Goal: Task Accomplishment & Management: Manage account settings

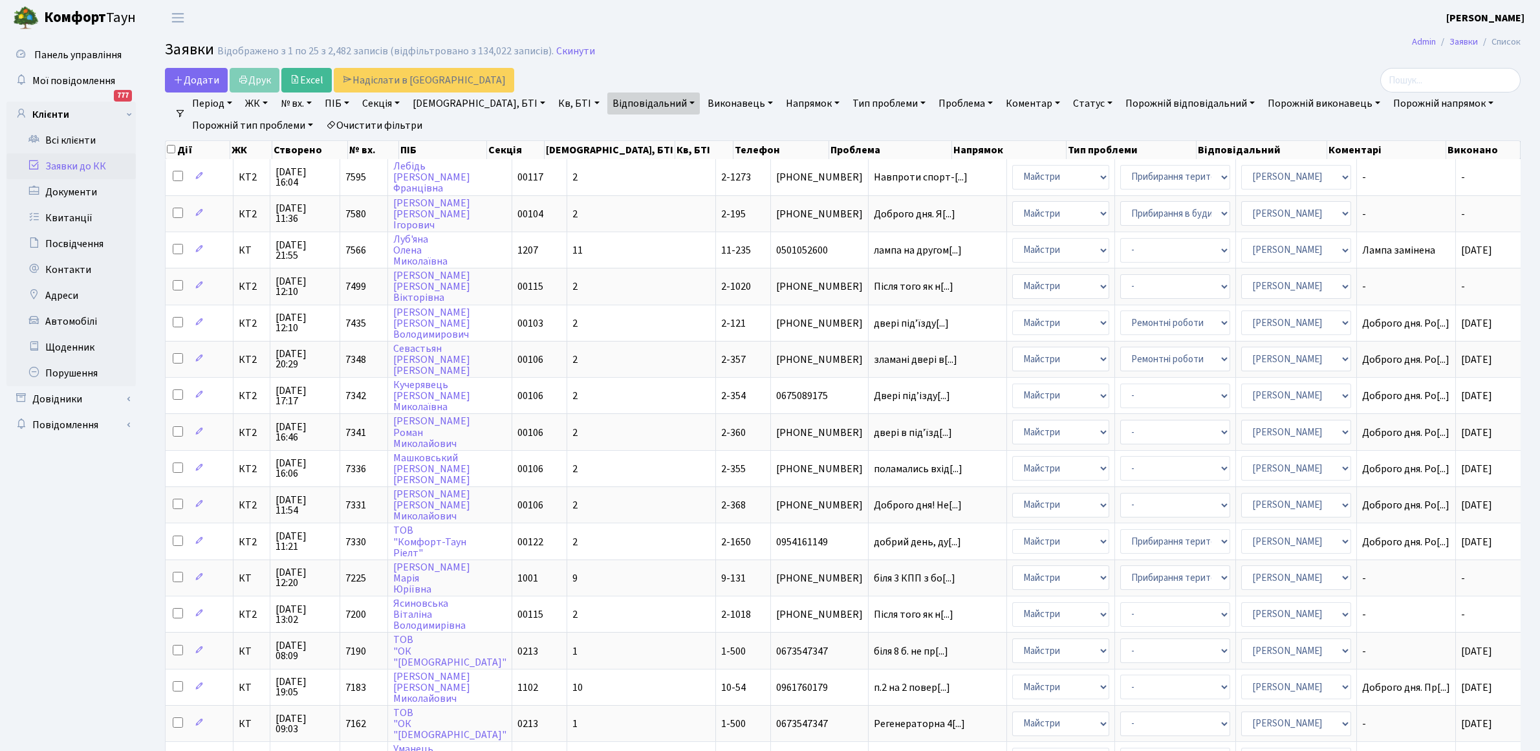
select select "25"
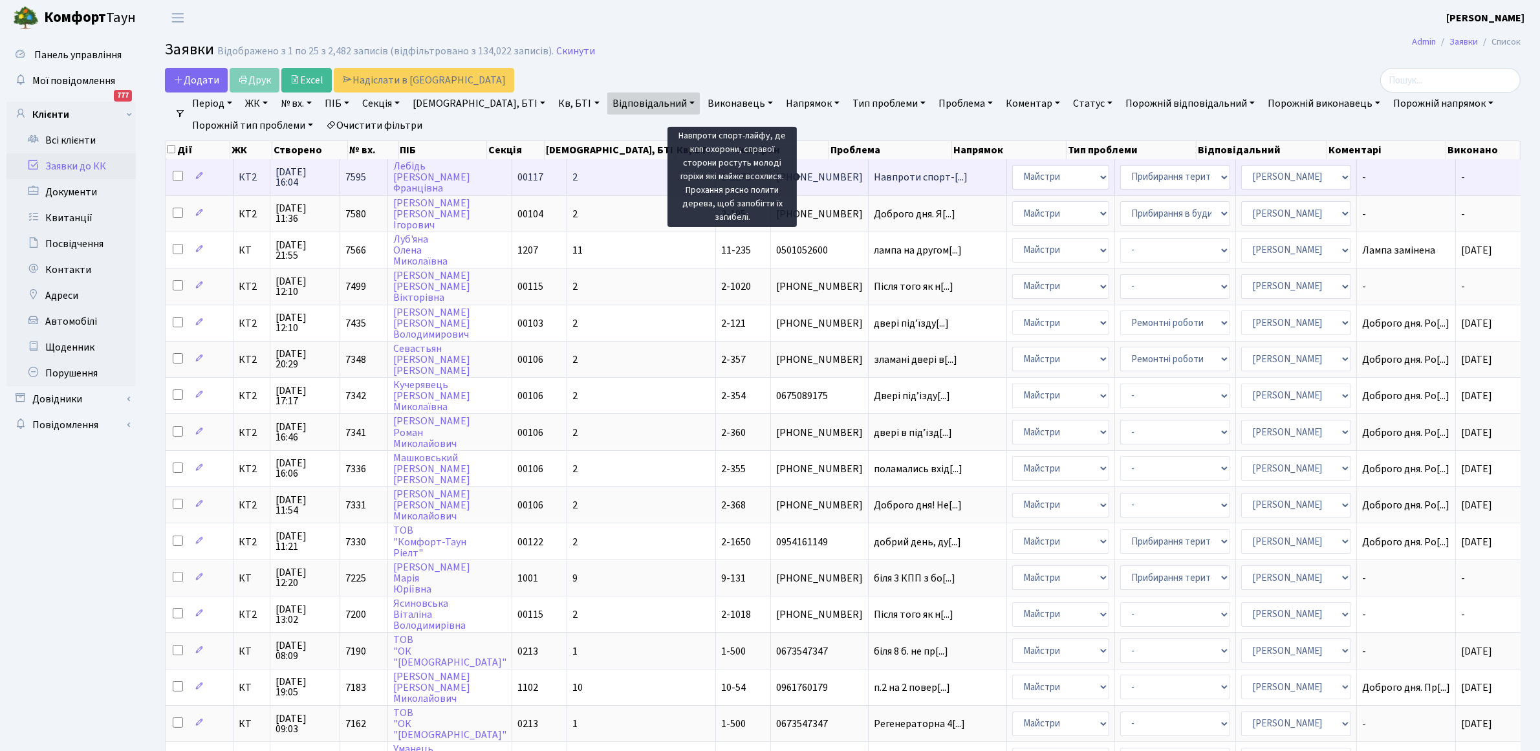
click at [874, 177] on span "Навпроти спорт-[...]" at bounding box center [921, 177] width 94 height 14
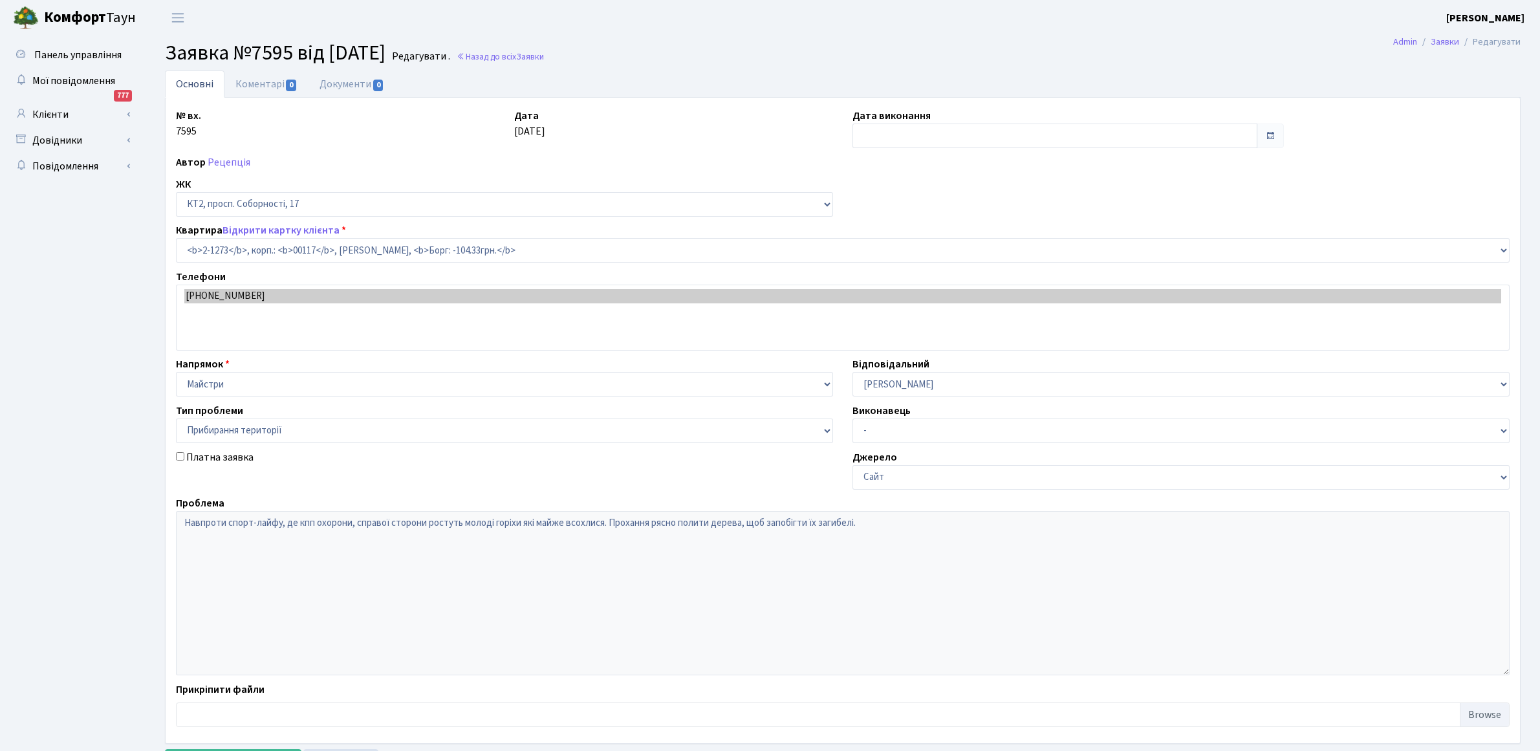
select select "12888"
select select "59"
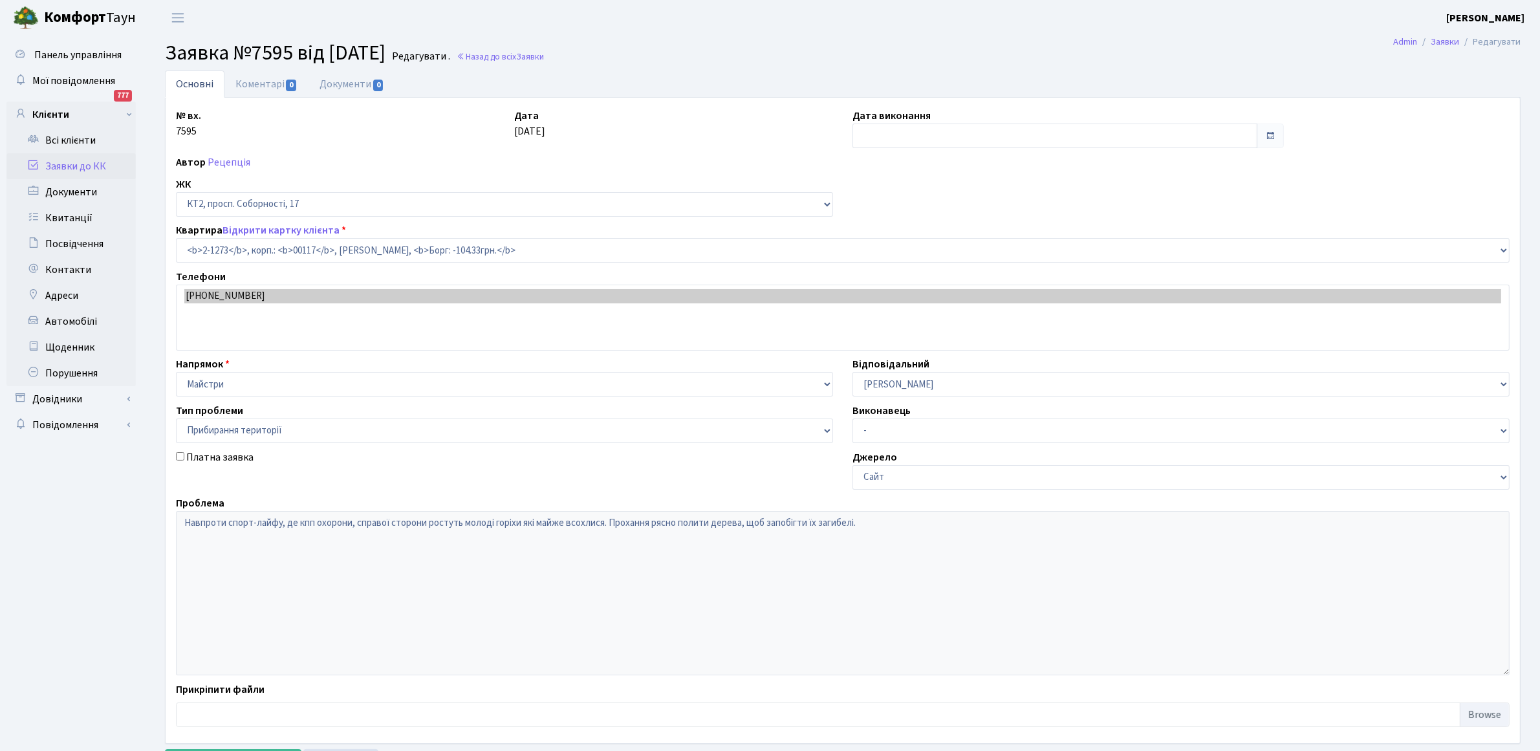
click at [208, 83] on link "Основні" at bounding box center [195, 84] width 60 height 27
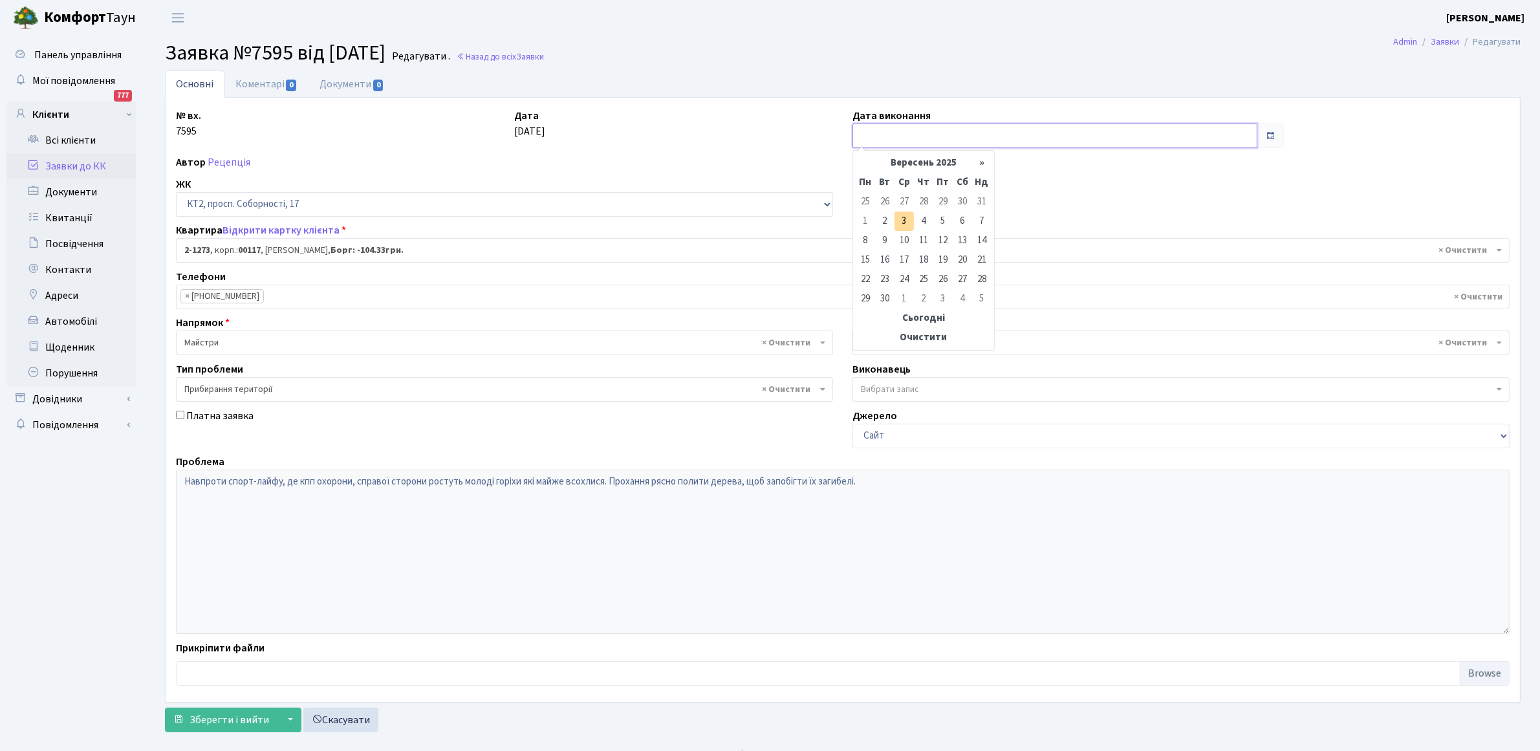
click at [967, 136] on input "text" at bounding box center [1055, 136] width 405 height 25
click at [906, 221] on td "3" at bounding box center [904, 221] width 19 height 19
type input "[DATE]"
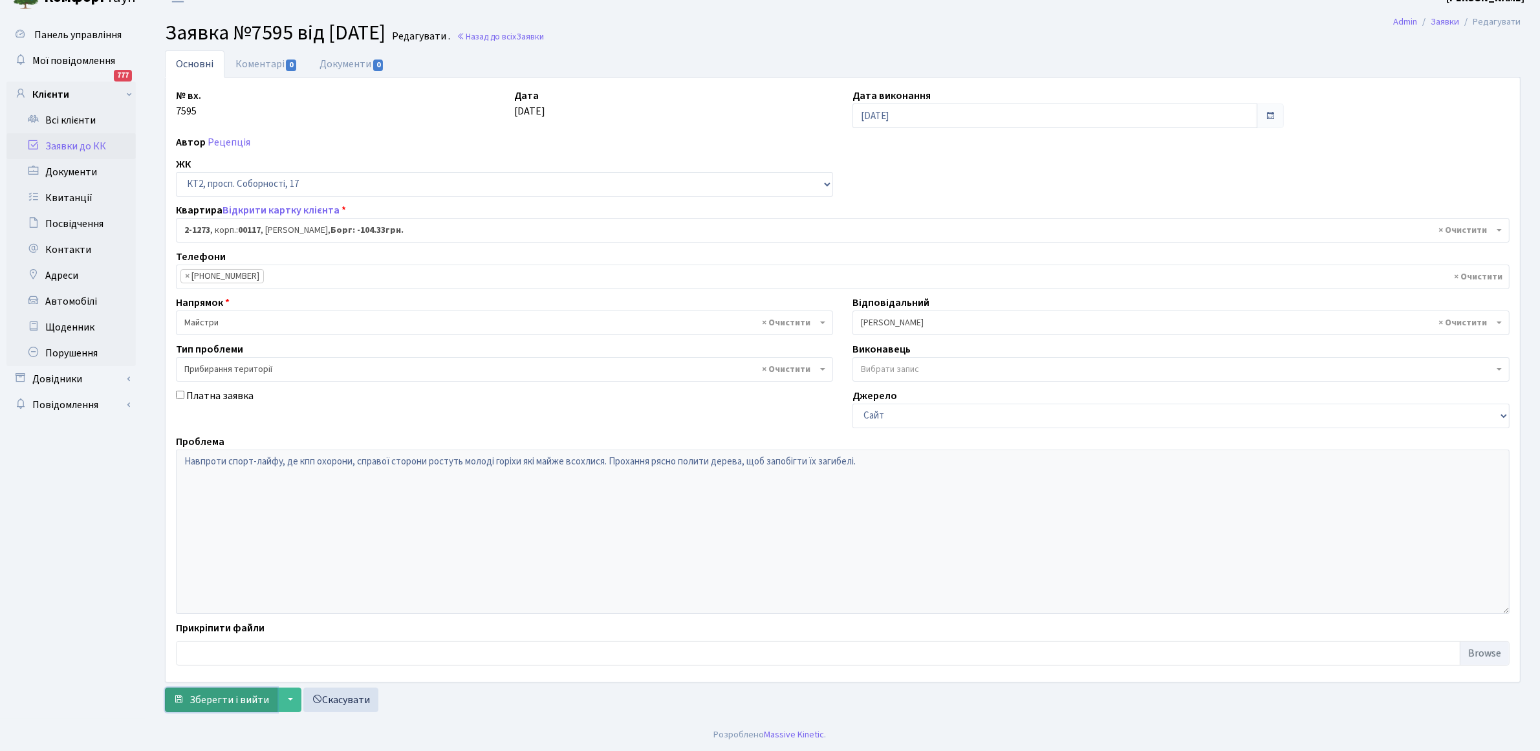
click at [191, 706] on span "Зберегти і вийти" at bounding box center [230, 700] width 80 height 14
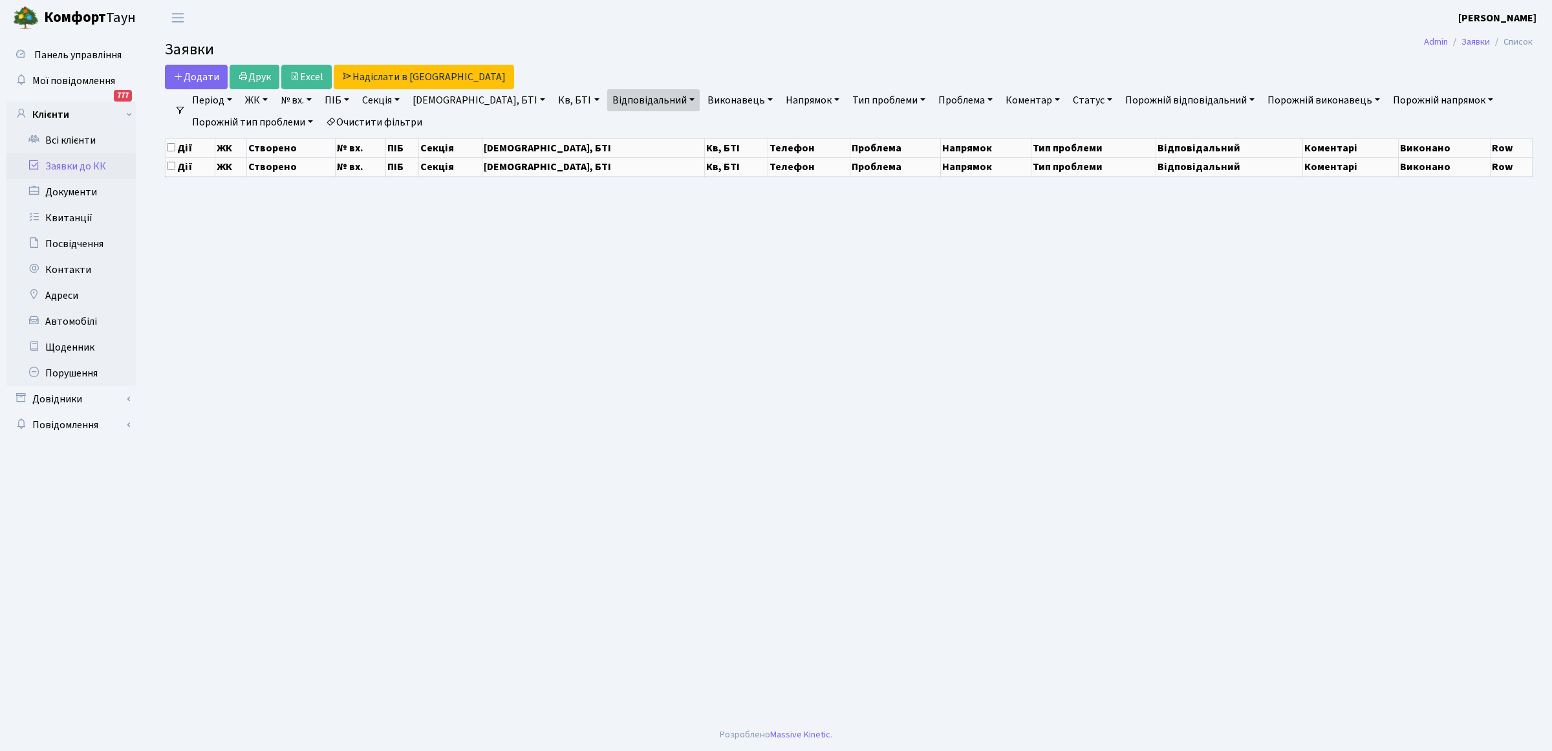
select select "25"
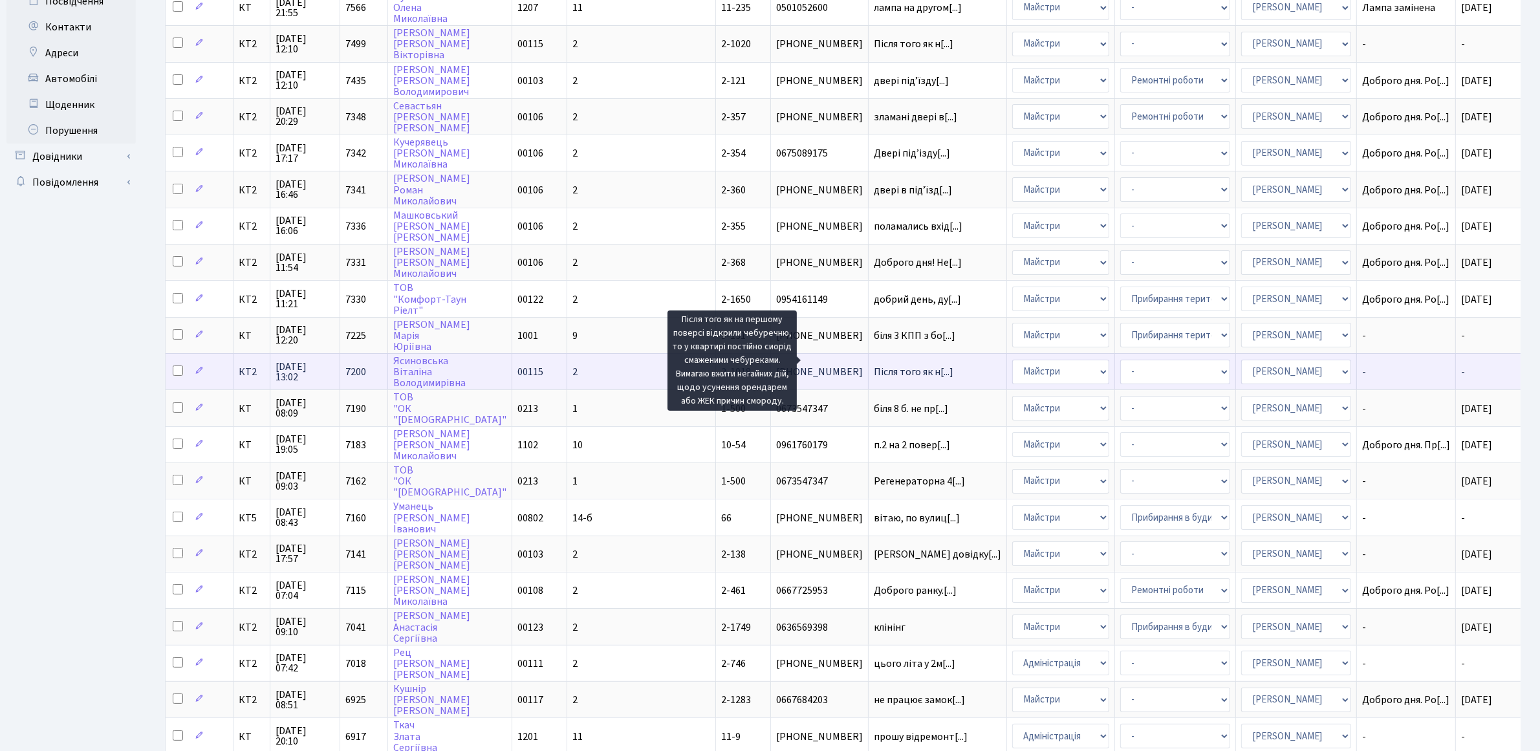
scroll to position [1, 0]
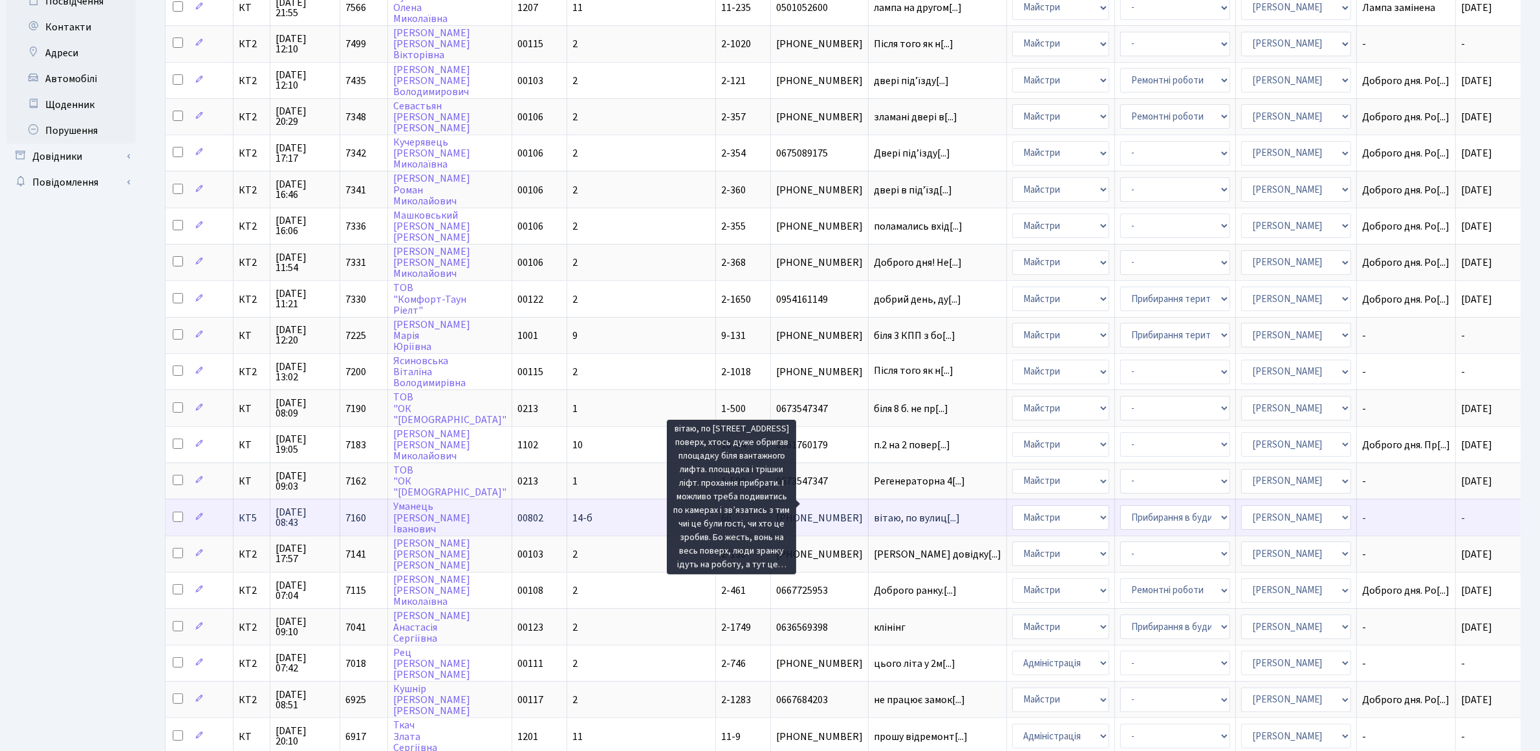
click at [874, 511] on span "вітаю, по вулиц[...]" at bounding box center [917, 518] width 86 height 14
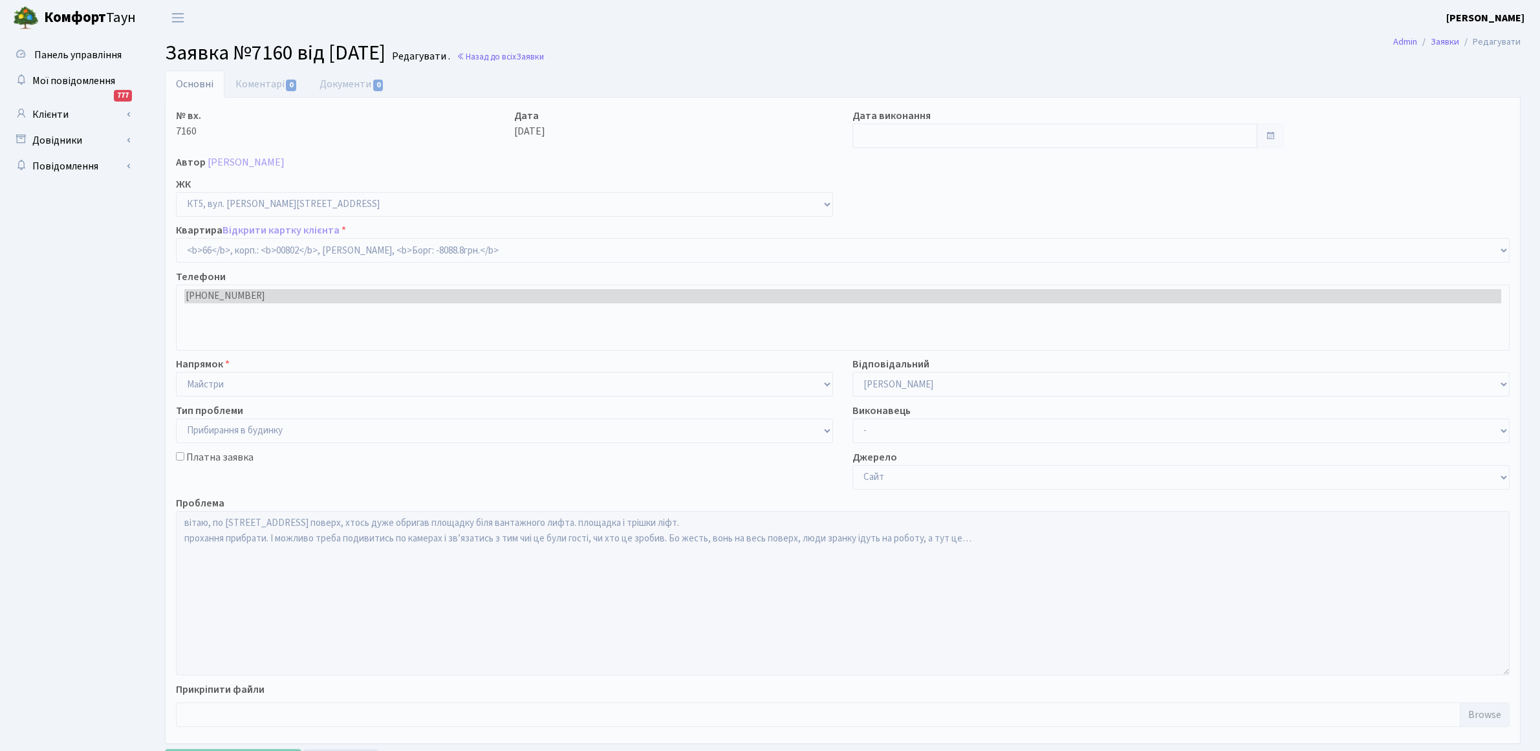
select select "17596"
select select "58"
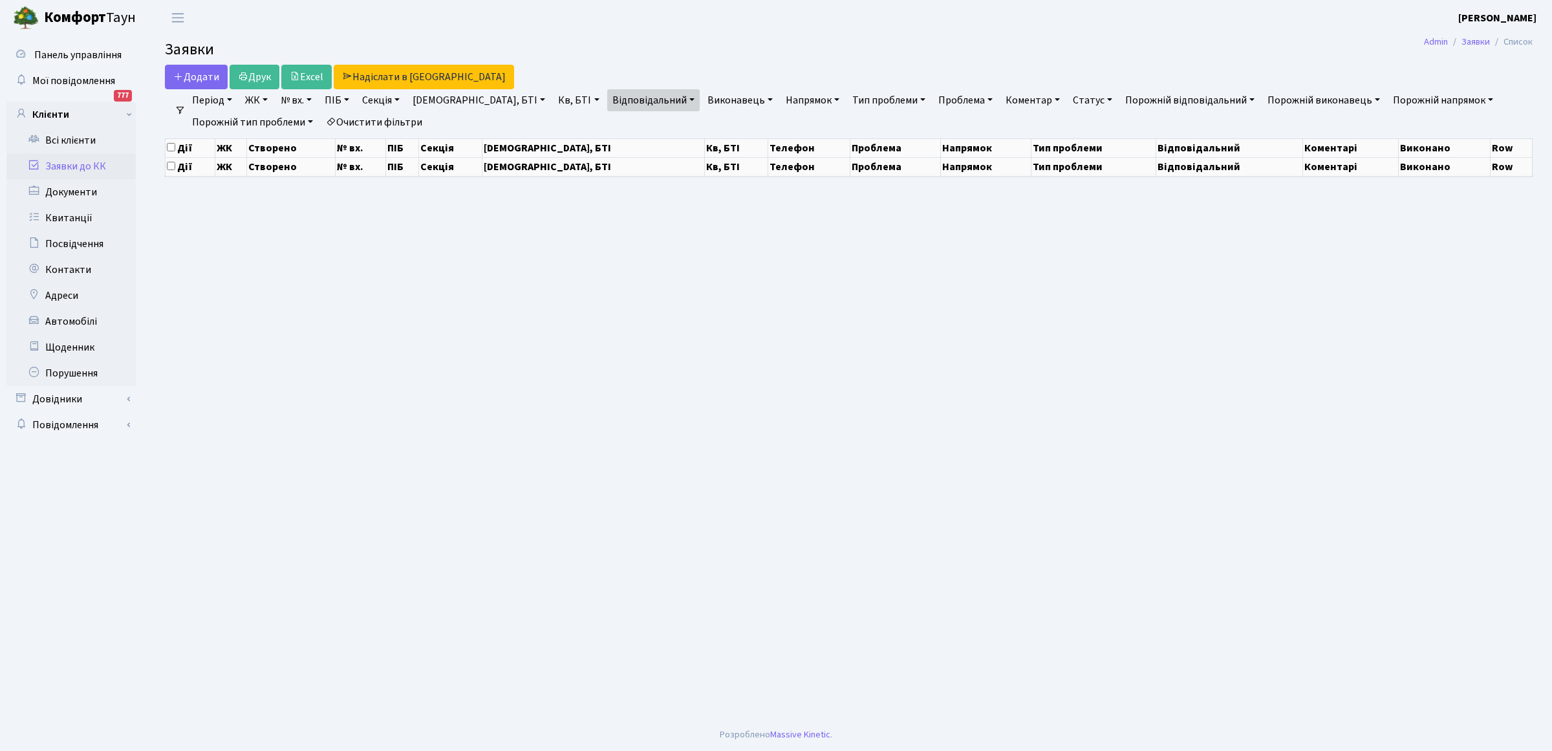
select select "25"
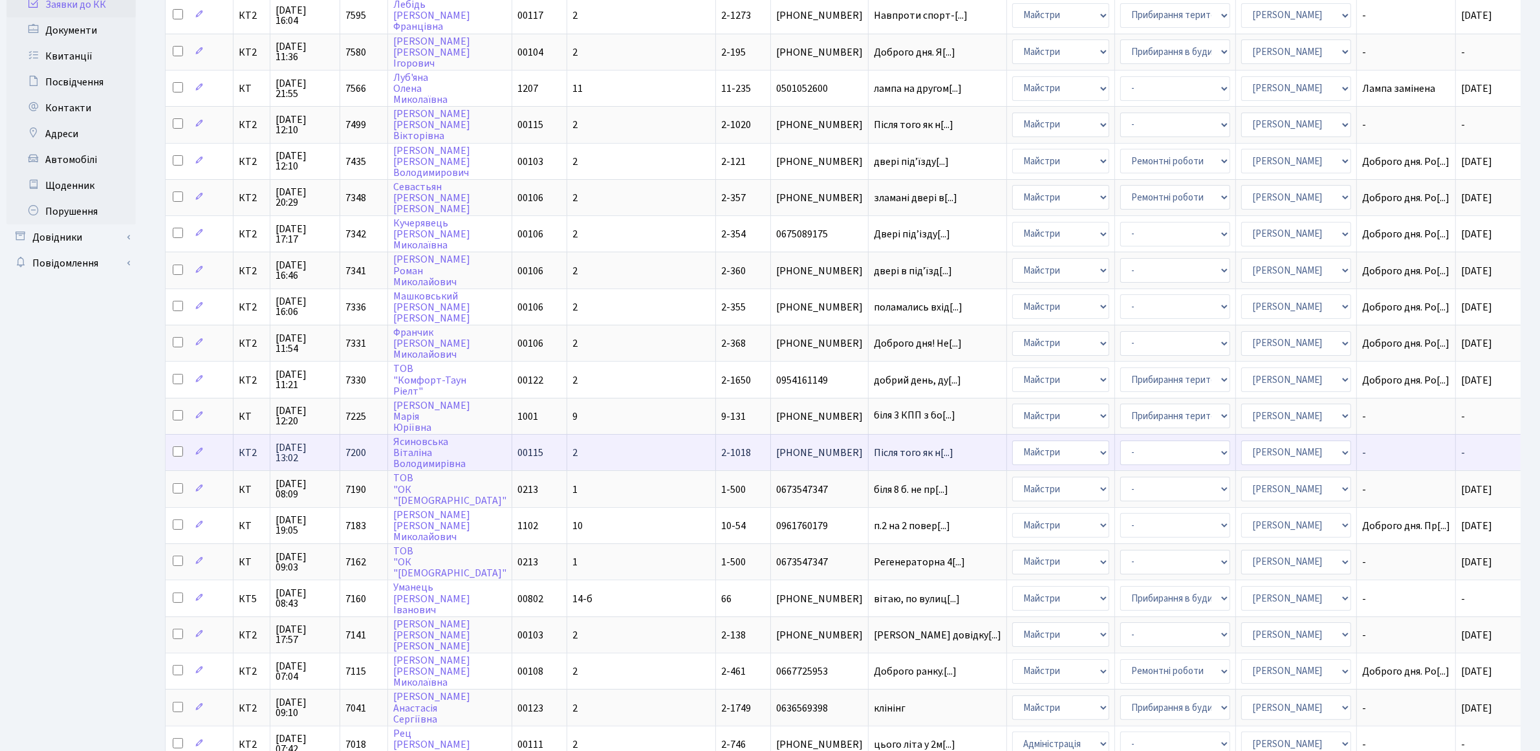
scroll to position [323, 0]
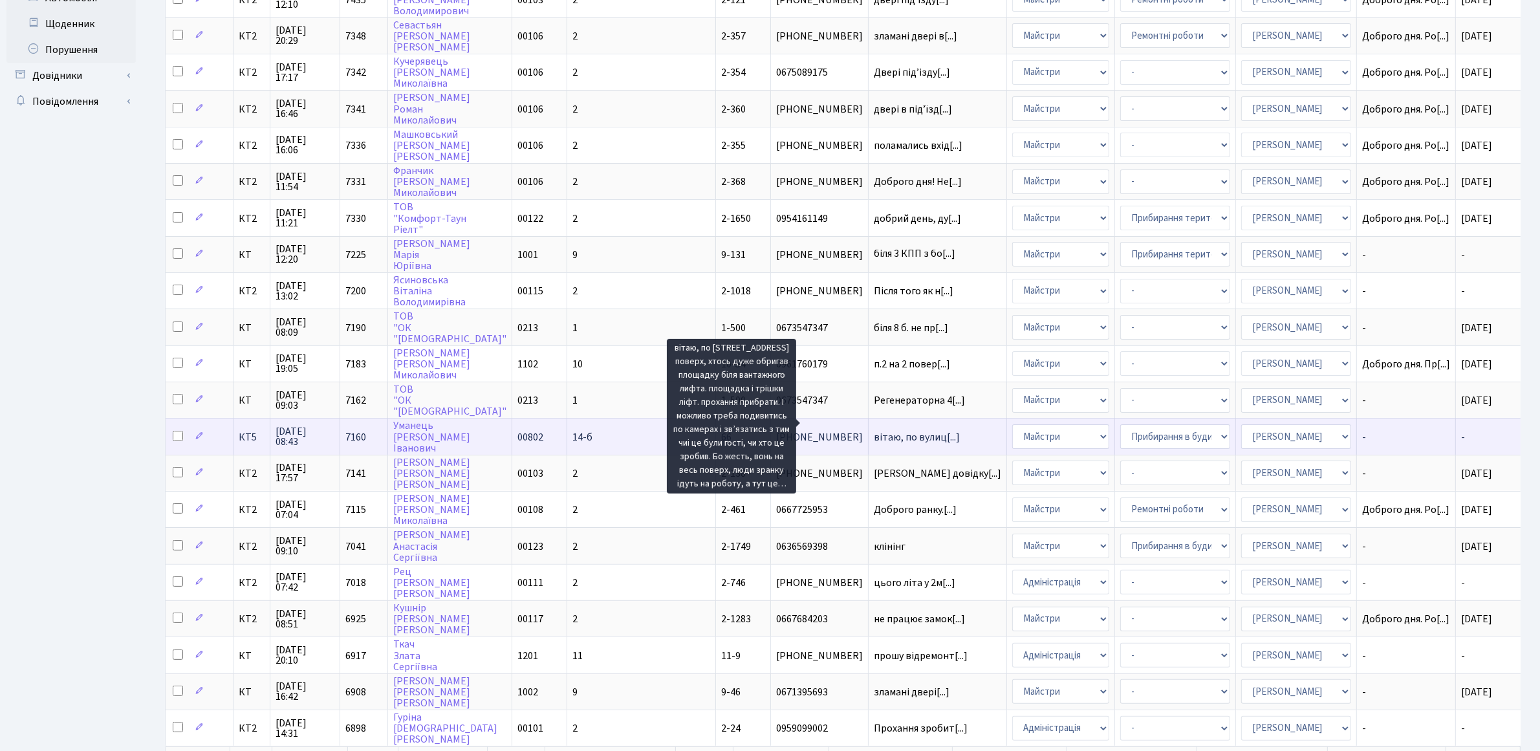
click at [874, 430] on span "вітаю, по вулиц[...]" at bounding box center [917, 437] width 86 height 14
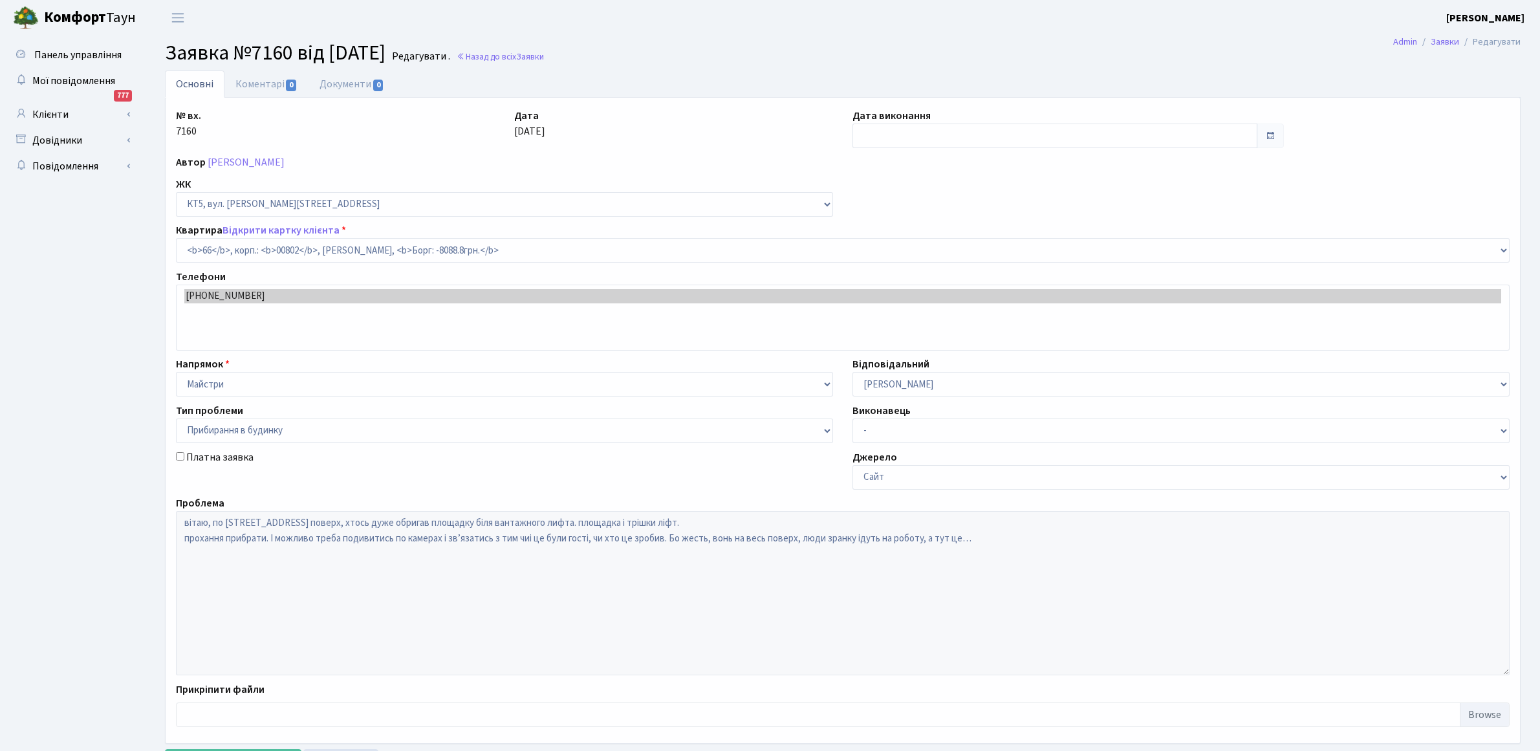
select select "17596"
select select "58"
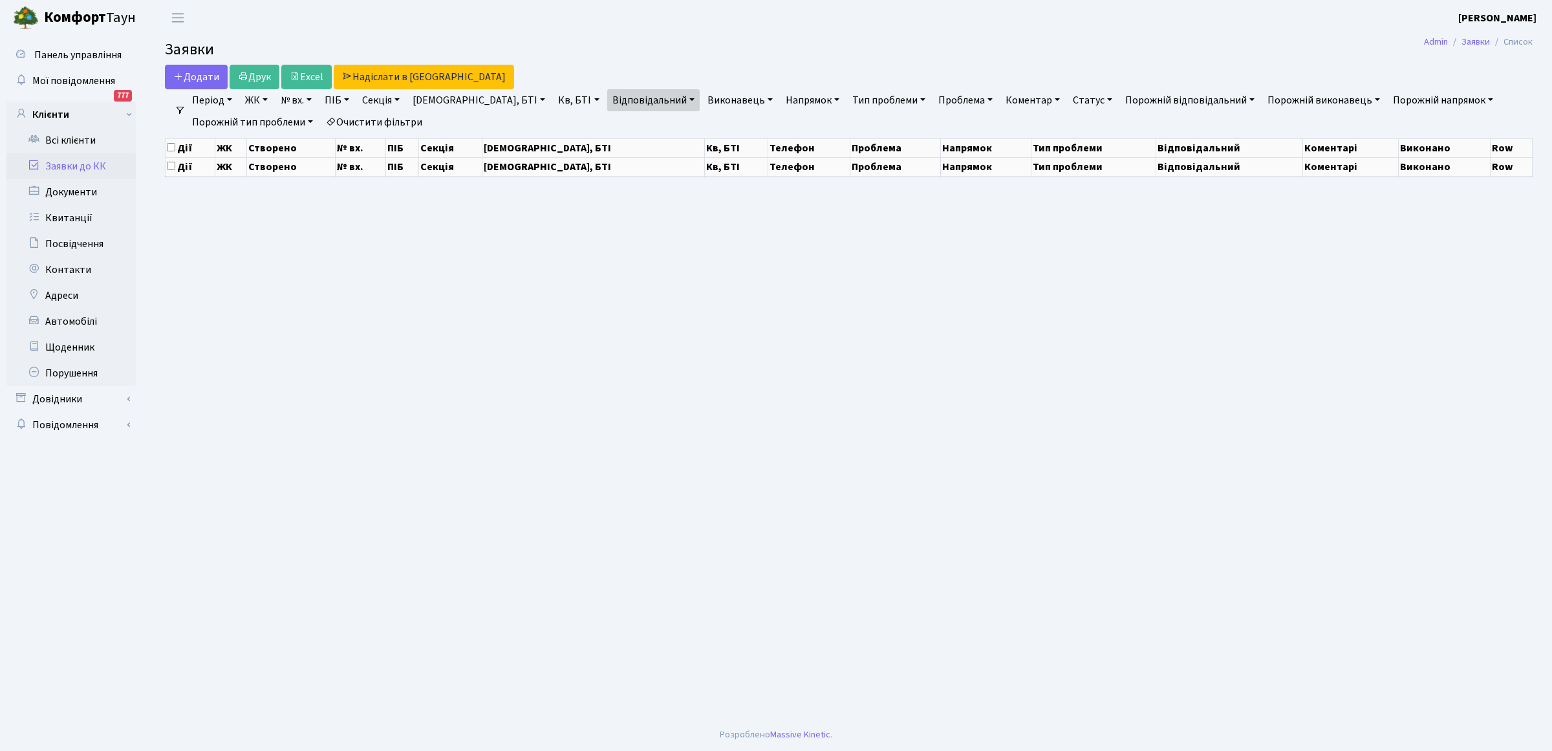
select select "25"
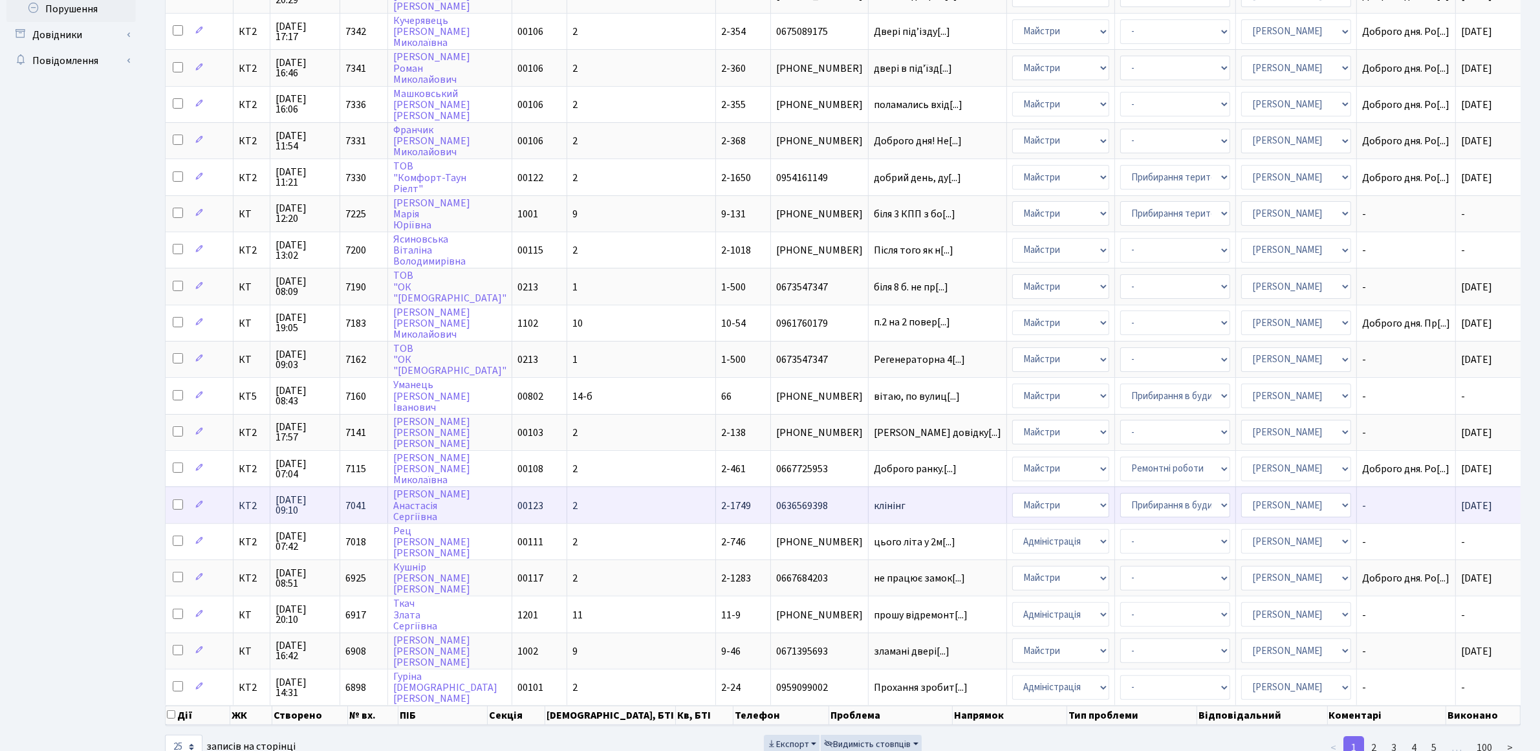
scroll to position [386, 0]
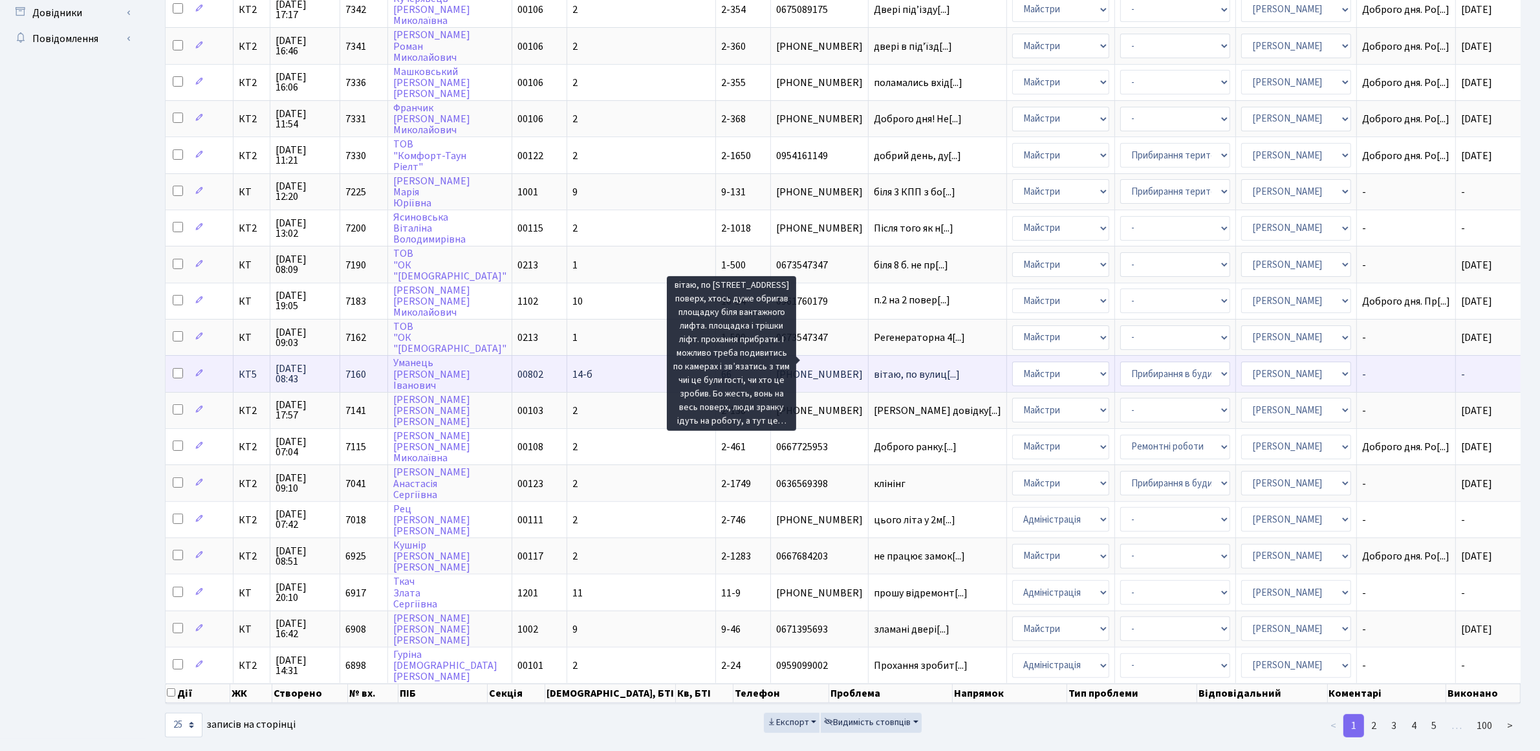
click at [874, 367] on span "вітаю, по вулиц[...]" at bounding box center [917, 374] width 86 height 14
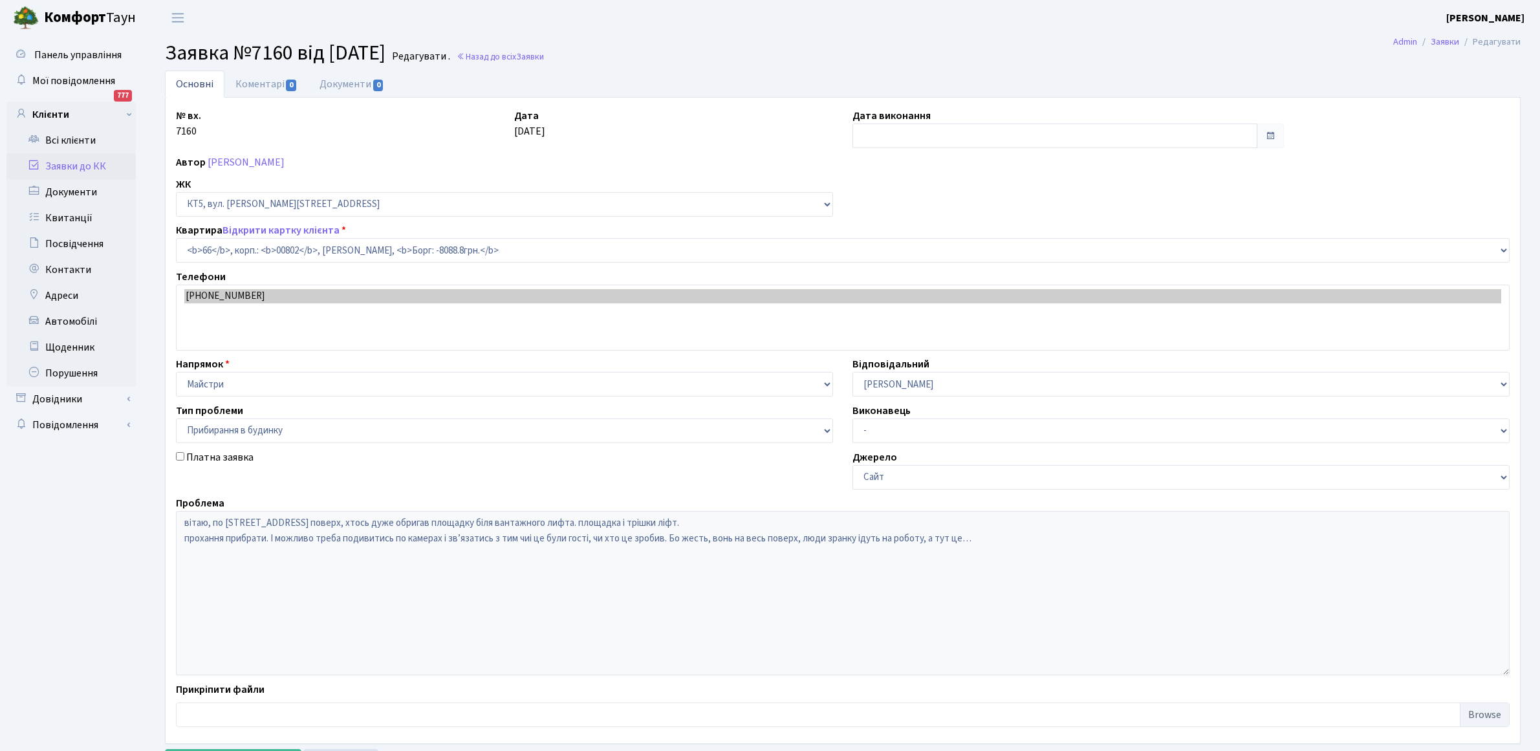
select select "17596"
select select "58"
click at [206, 85] on link "Основні" at bounding box center [195, 84] width 60 height 27
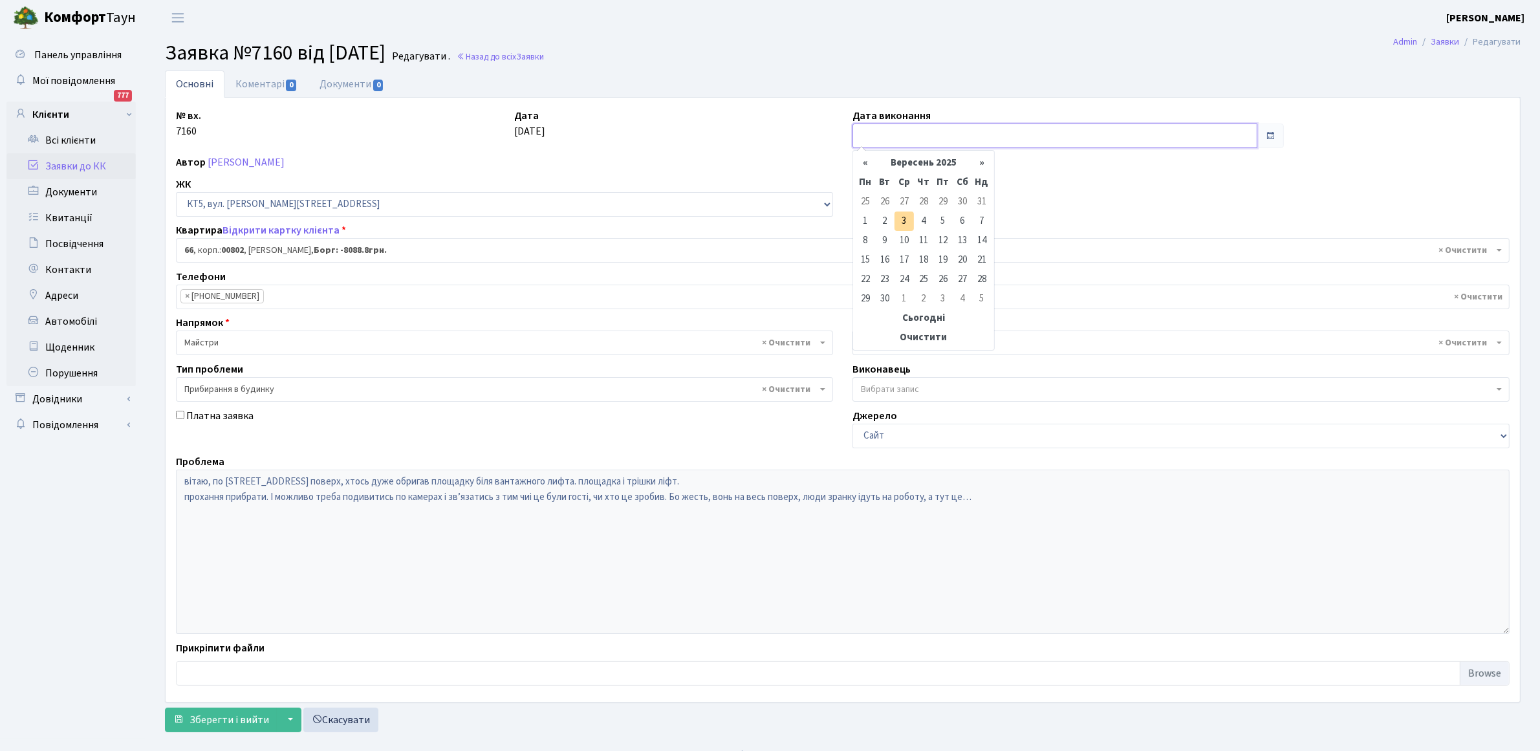
click at [883, 137] on input "text" at bounding box center [1055, 136] width 405 height 25
click at [902, 221] on td "3" at bounding box center [904, 221] width 19 height 19
type input "[DATE]"
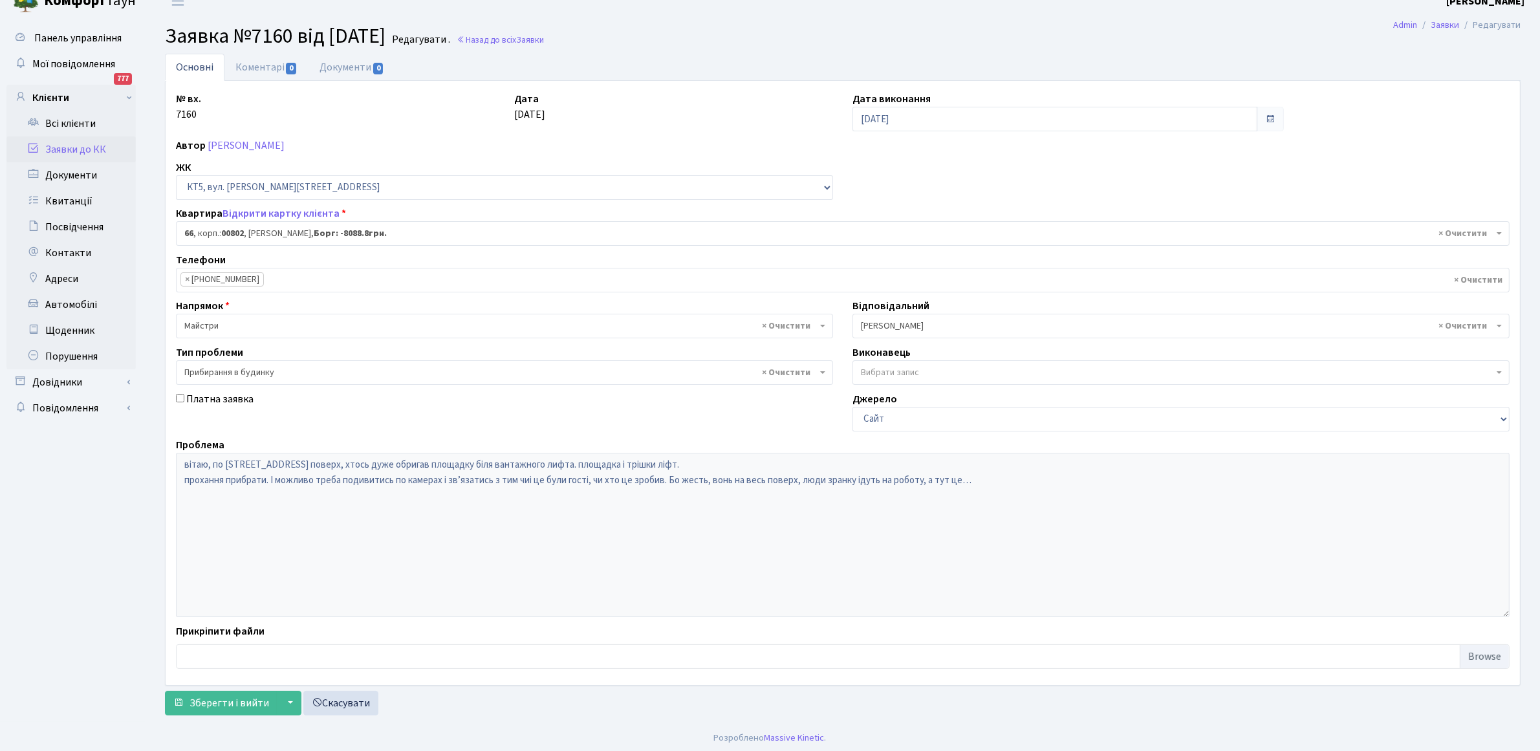
scroll to position [21, 0]
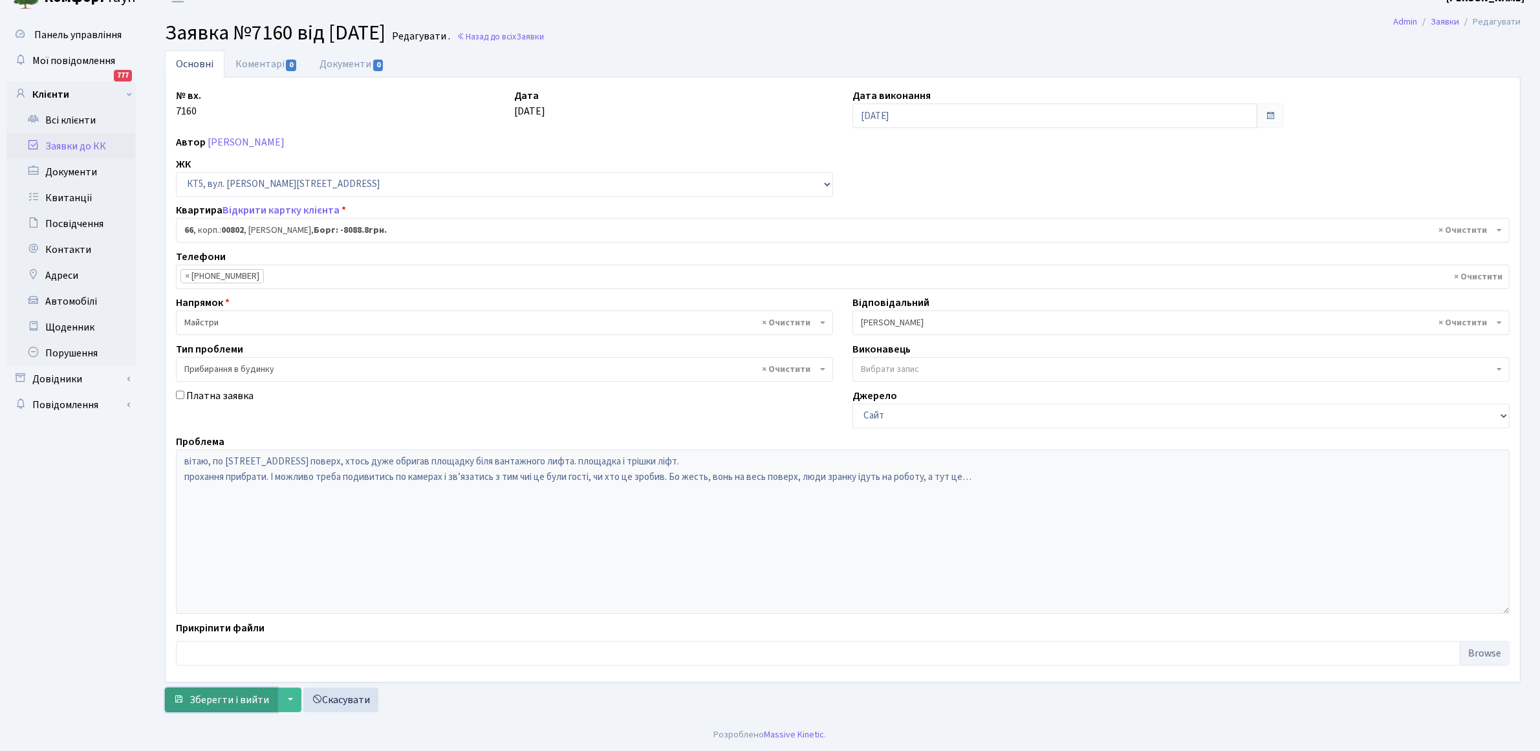
click at [215, 702] on span "Зберегти і вийти" at bounding box center [230, 700] width 80 height 14
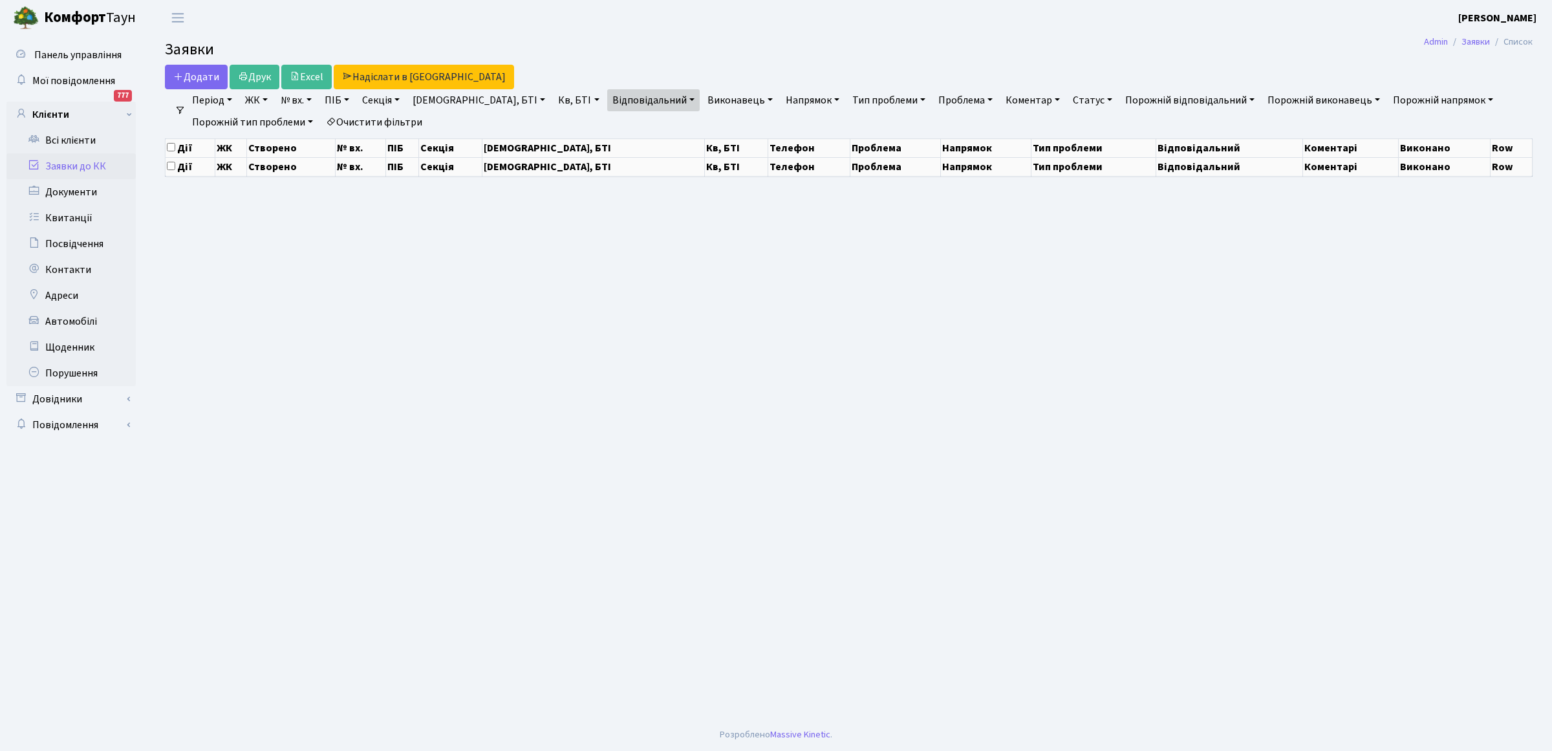
select select "25"
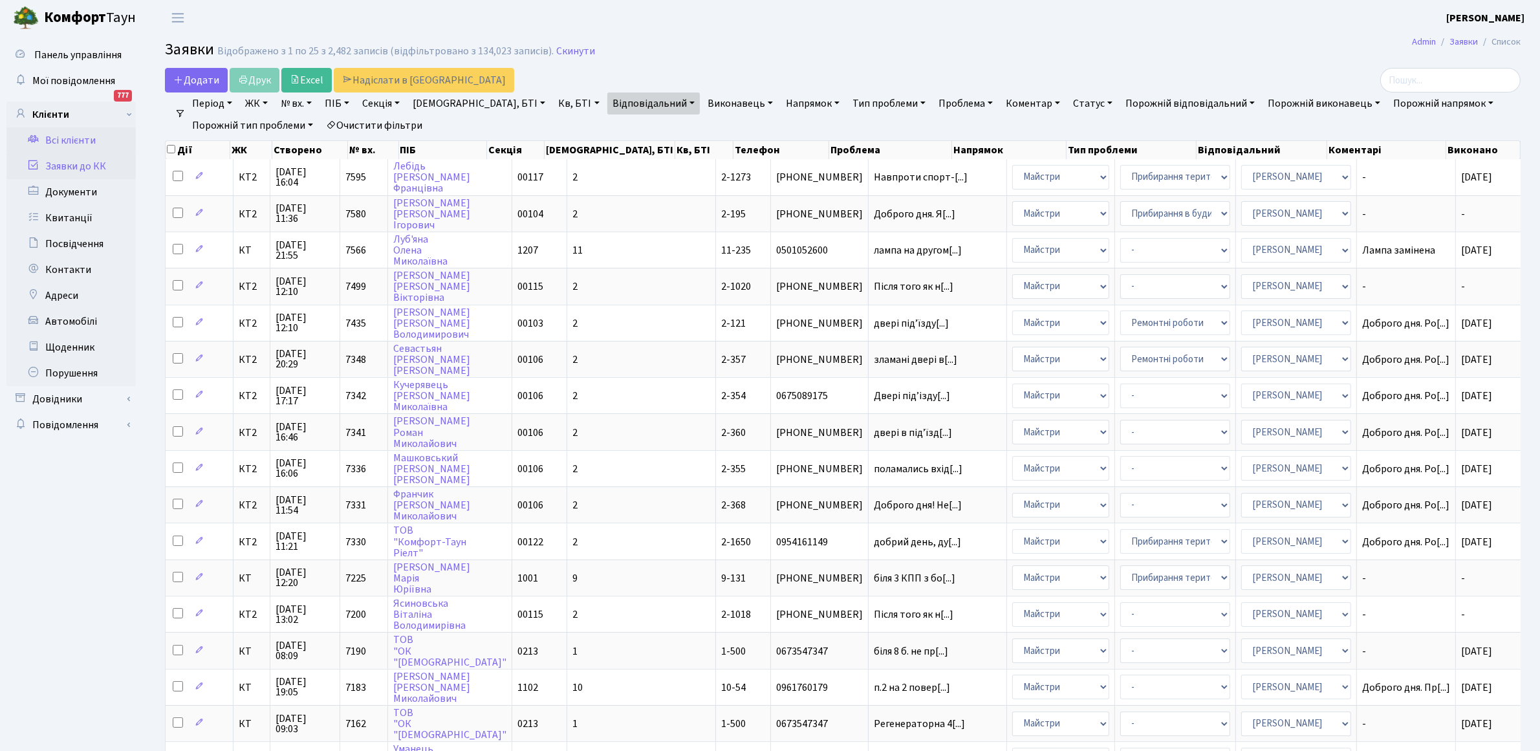
click at [79, 146] on link "Всі клієнти" at bounding box center [70, 140] width 129 height 26
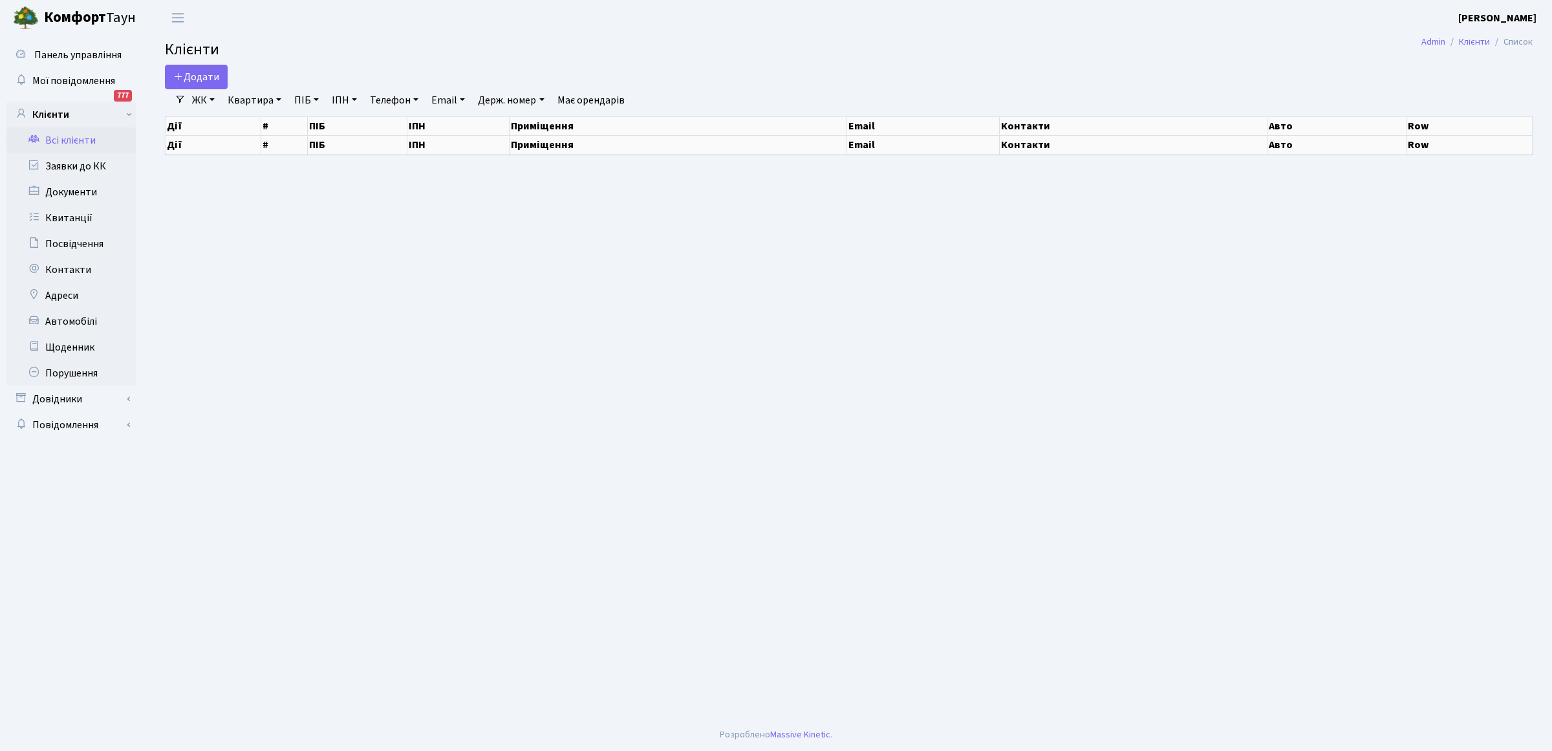
select select "25"
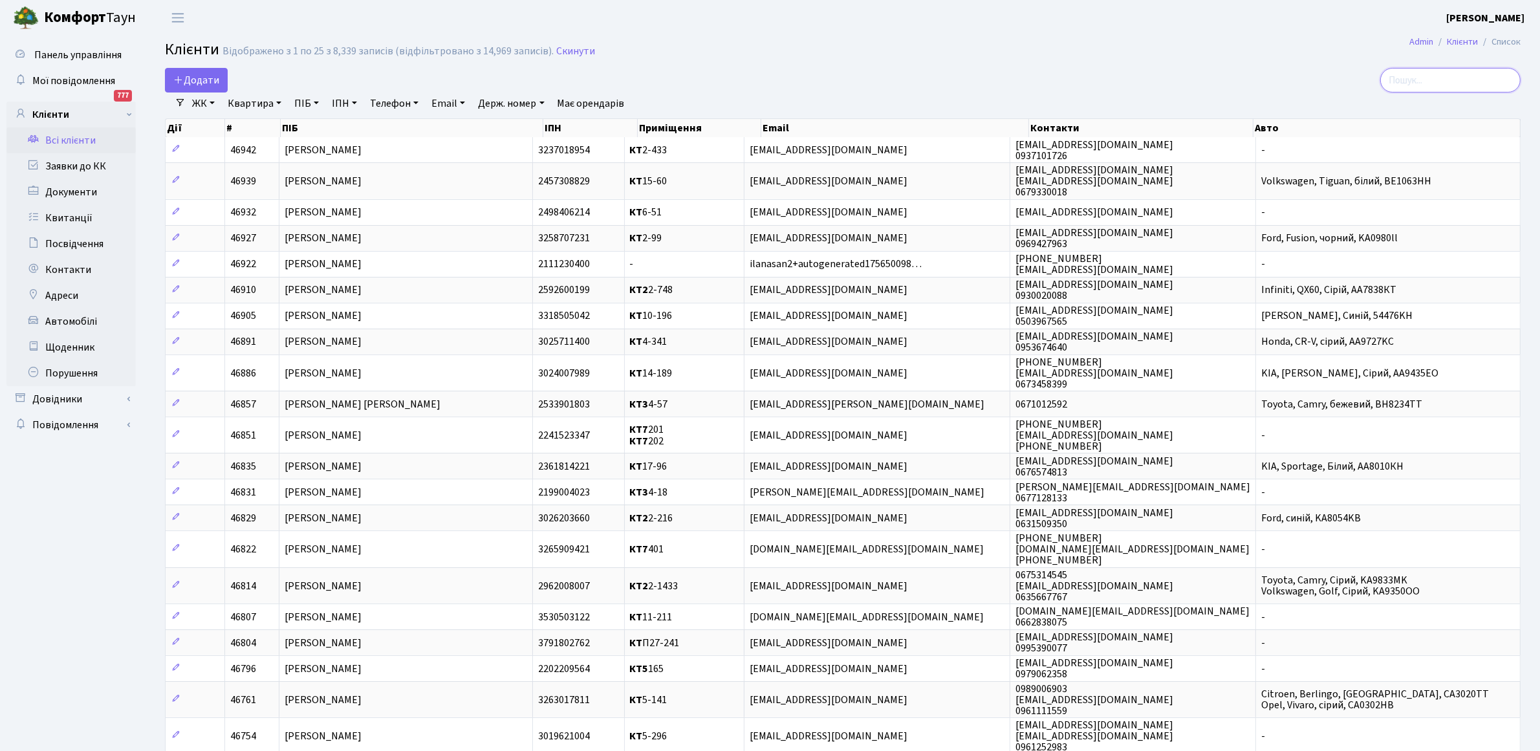
click at [1424, 82] on input "search" at bounding box center [1450, 80] width 140 height 25
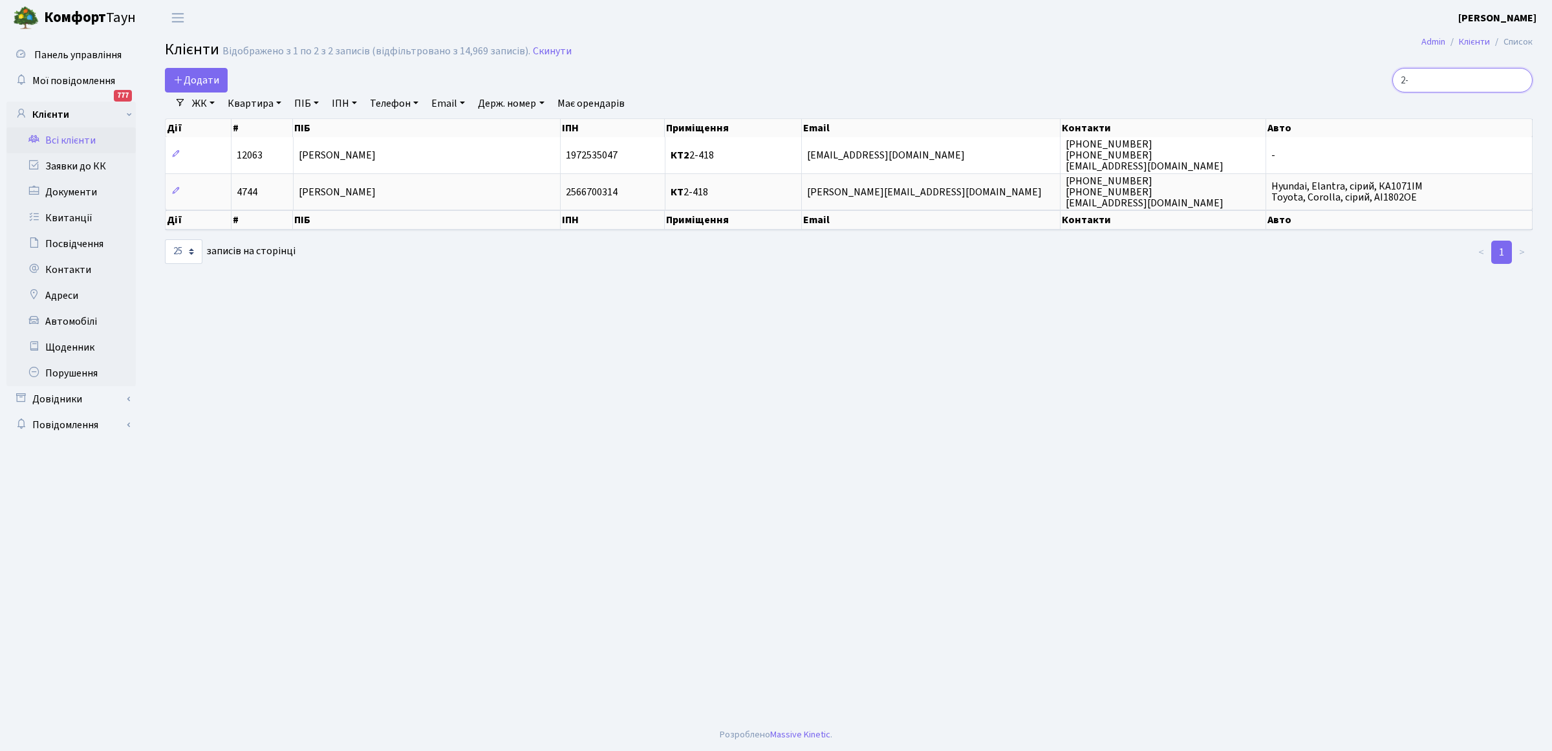
type input "2"
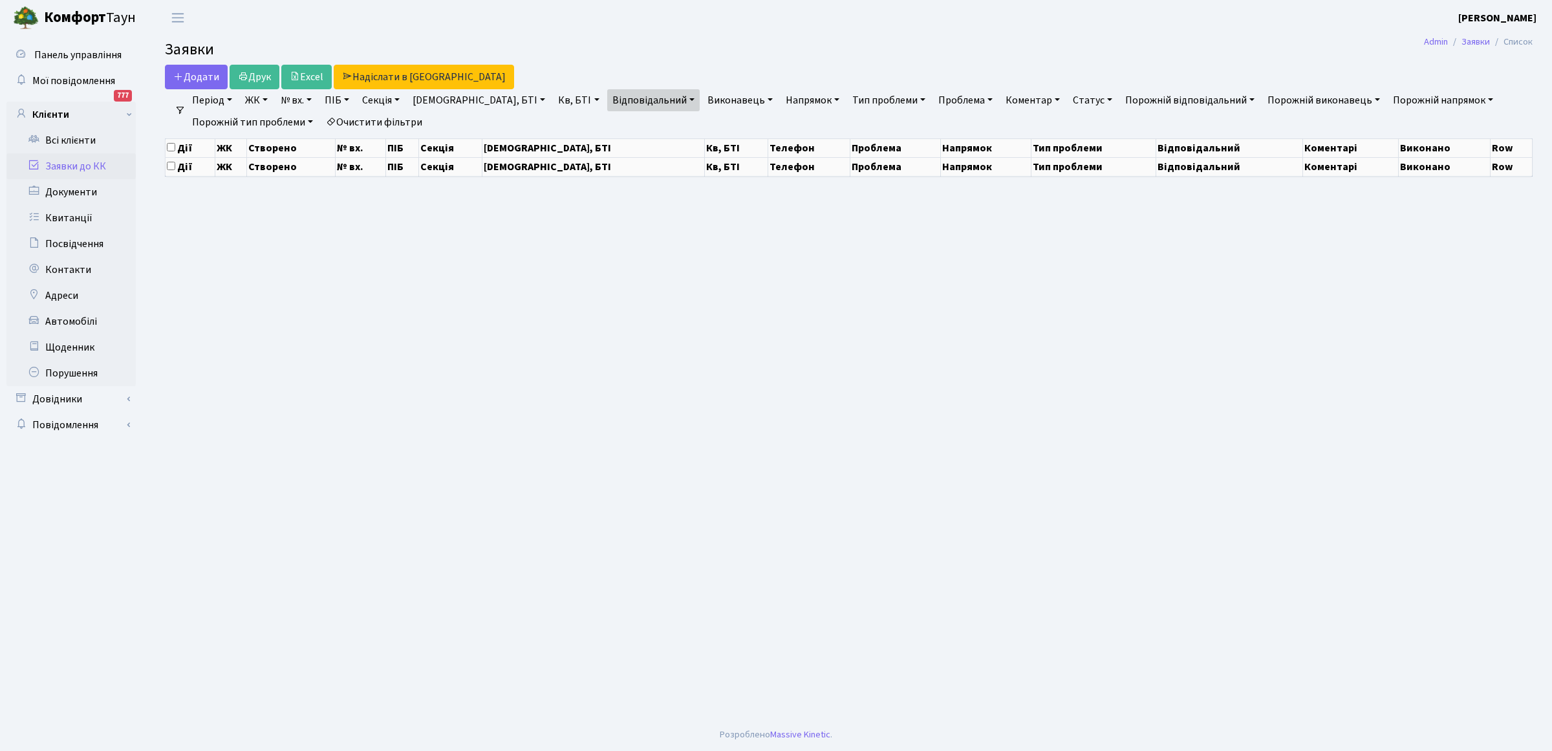
select select "25"
